Goal: Check status: Check status

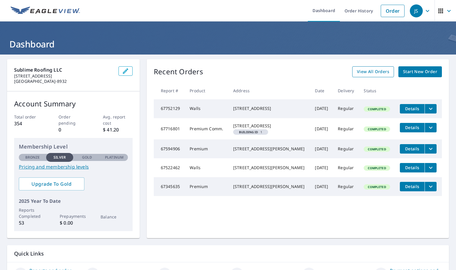
click at [377, 72] on span "View All Orders" at bounding box center [373, 71] width 32 height 7
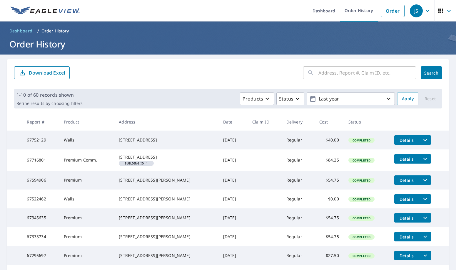
click at [424, 139] on icon "filesDropdownBtn-67752129" at bounding box center [426, 140] width 4 height 2
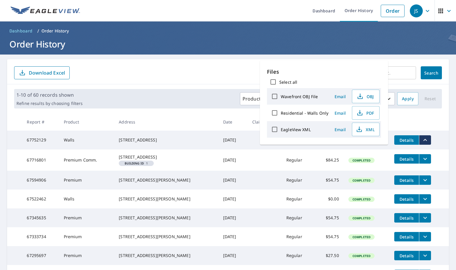
click at [415, 122] on th at bounding box center [419, 121] width 59 height 17
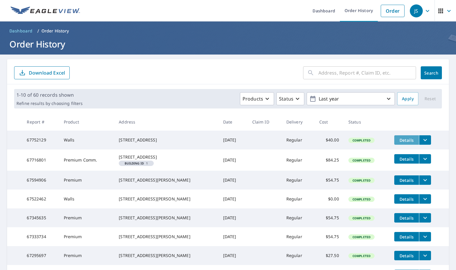
click at [398, 141] on span "Details" at bounding box center [407, 140] width 18 height 6
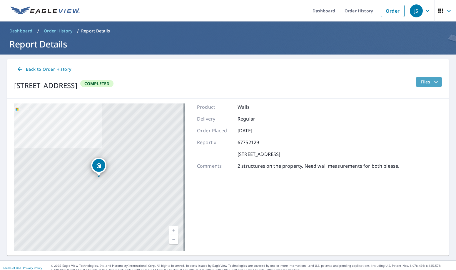
click at [434, 84] on icon "filesDropdownBtn-67752129" at bounding box center [436, 81] width 7 height 7
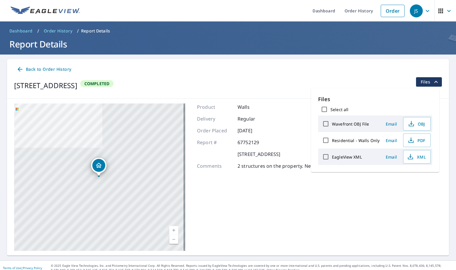
click at [398, 69] on div "Back to Order History" at bounding box center [228, 69] width 428 height 11
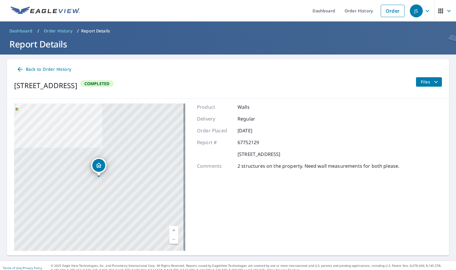
click at [439, 12] on icon "button" at bounding box center [441, 11] width 5 height 5
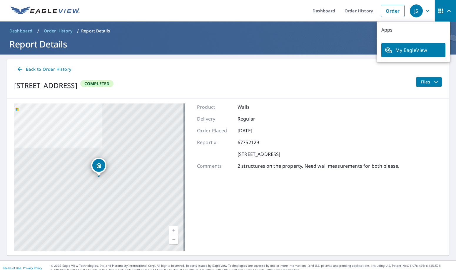
click at [314, 77] on div "[STREET_ADDRESS] Completed Files" at bounding box center [228, 85] width 428 height 16
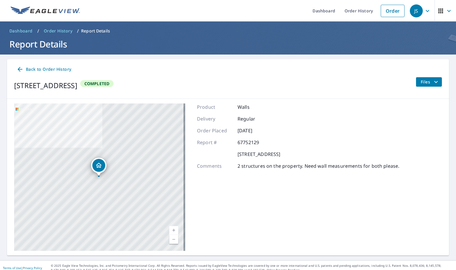
click at [131, 67] on div "Back to Order History" at bounding box center [228, 69] width 428 height 11
